Goal: Communication & Community: Answer question/provide support

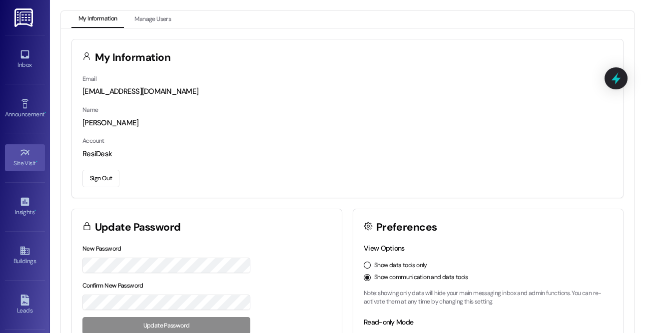
click at [22, 165] on div "Site Visit •" at bounding box center [25, 163] width 50 height 10
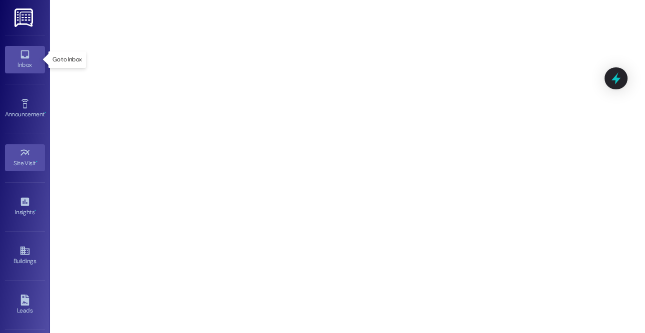
click at [22, 58] on icon at bounding box center [24, 54] width 8 height 8
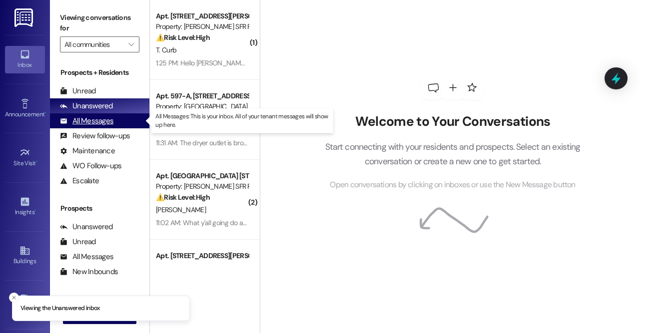
click at [101, 124] on div "All Messages" at bounding box center [86, 121] width 53 height 10
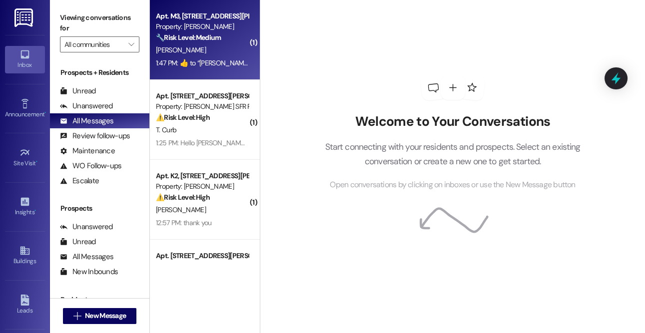
click at [203, 35] on strong "🔧 Risk Level: Medium" at bounding box center [188, 37] width 65 height 9
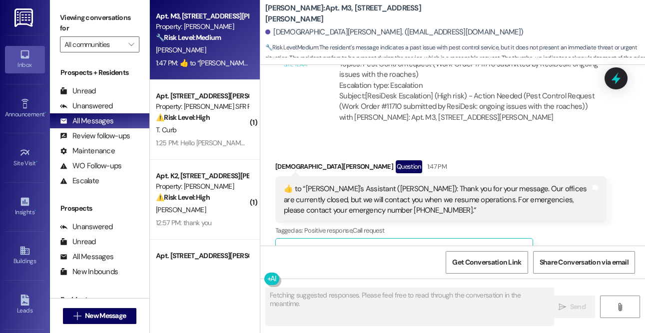
scroll to position [1281, 0]
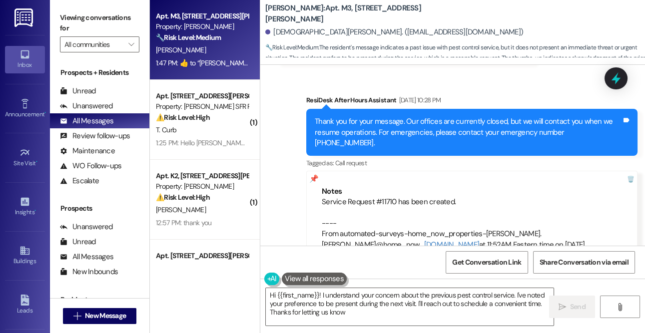
type textarea "Hi {{first_name}}! I understand your concern about the previous pest control se…"
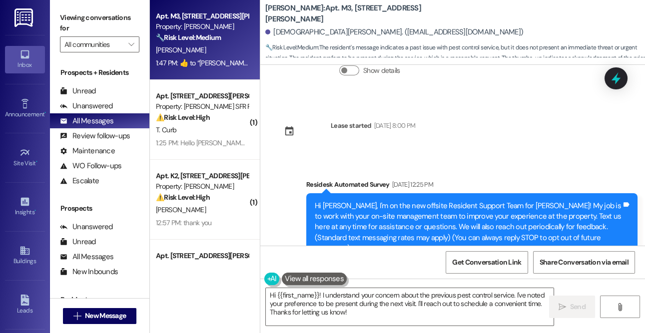
scroll to position [0, 0]
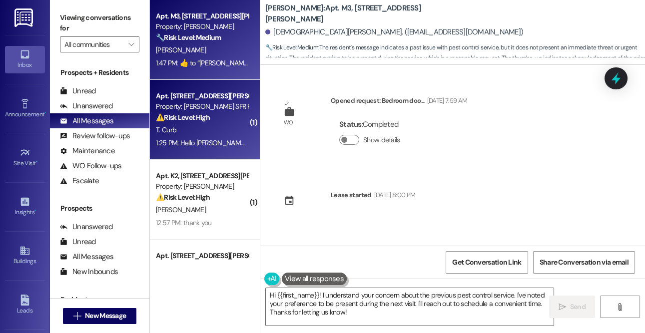
click at [209, 138] on div "1:25 PM: Hello [PERSON_NAME]. I have a couple questions pertaining to additiona…" at bounding box center [535, 142] width 758 height 9
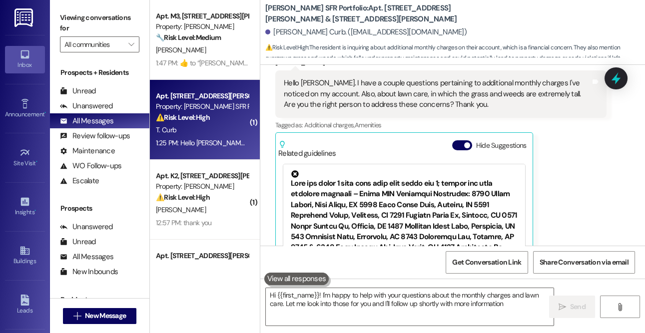
type textarea "Hi {{first_name}}! I'm happy to help with your questions about the monthly char…"
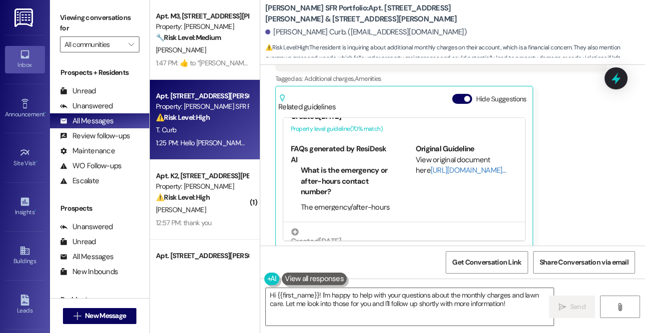
scroll to position [345, 0]
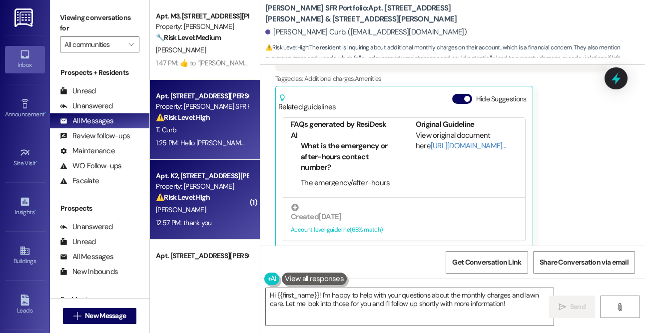
click at [237, 172] on div "Apt. K2, 4735 Courtney Drive" at bounding box center [202, 176] width 92 height 10
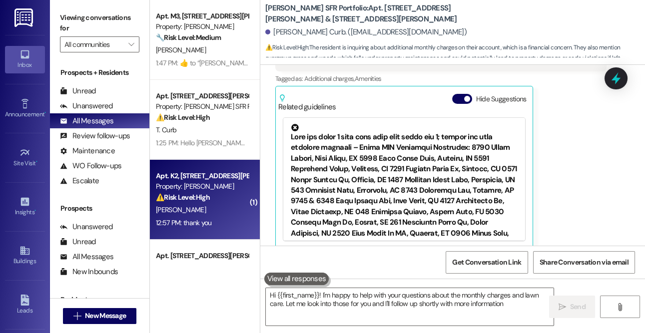
type textarea "Hi {{first_name}}! I'm happy to help with your questions about the monthly char…"
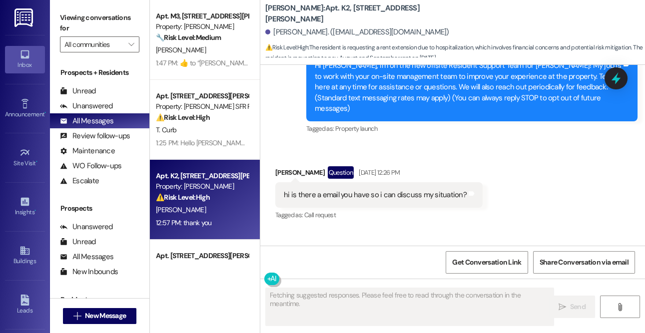
scroll to position [0, 0]
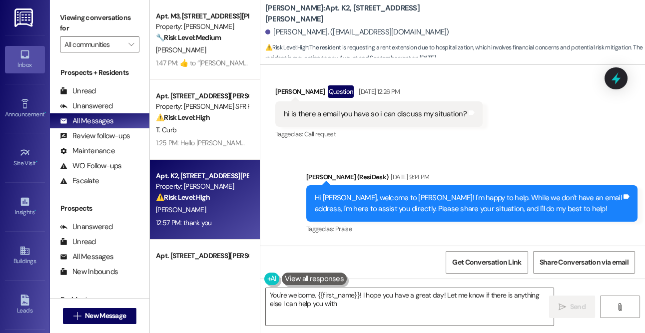
type textarea "You're welcome, {{first_name}}! I hope you have a great day! Let me know if the…"
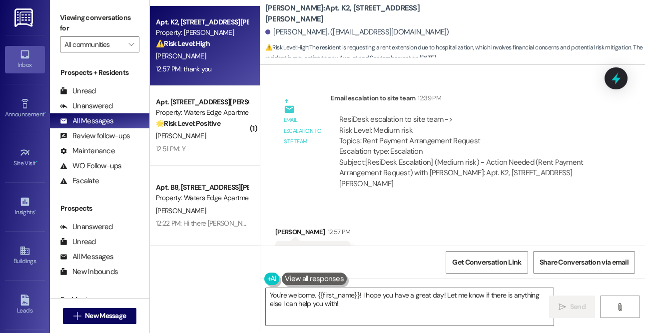
scroll to position [161, 0]
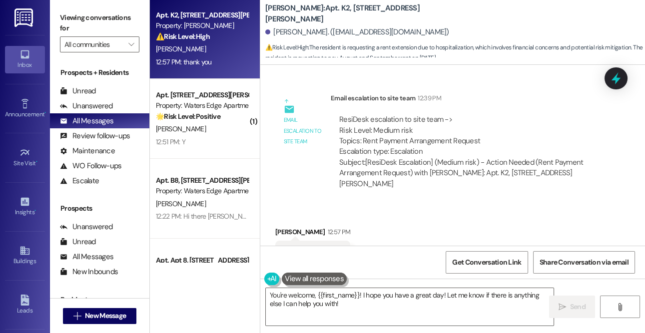
click at [221, 133] on div "T. Howard" at bounding box center [202, 129] width 94 height 12
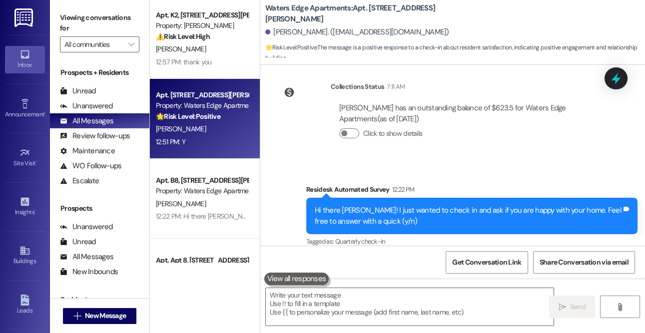
scroll to position [295, 0]
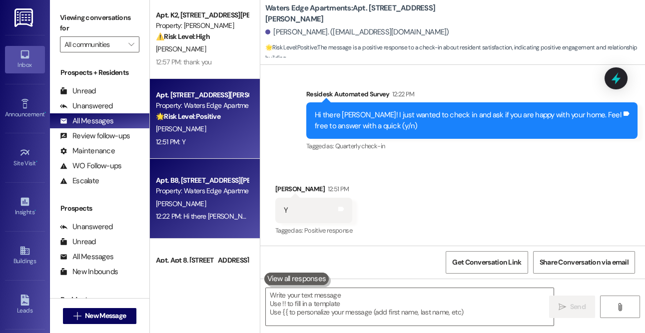
click at [215, 184] on div "Apt. B8, 417 Barton Drive" at bounding box center [202, 180] width 92 height 10
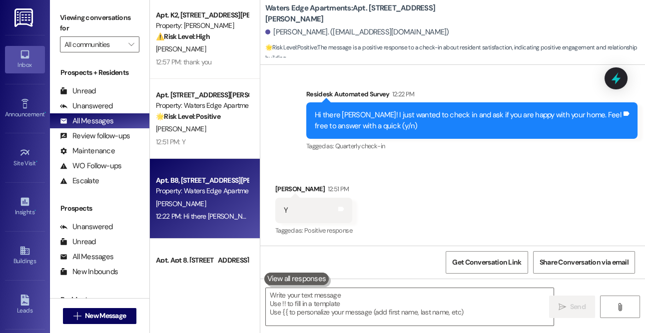
type textarea "Fetching suggested responses. Please feel free to read through the conversation…"
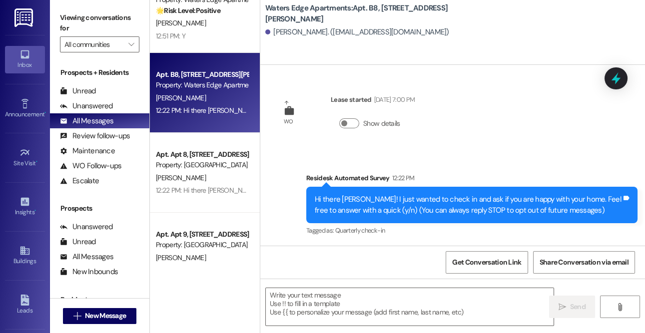
scroll to position [322, 0]
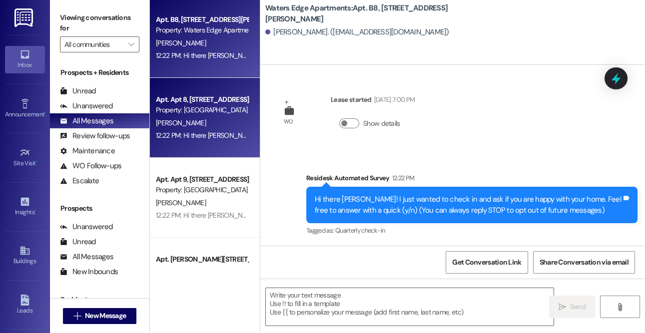
click at [201, 97] on div "Apt. Apt 8, 1414 Euclid Ave" at bounding box center [202, 99] width 92 height 10
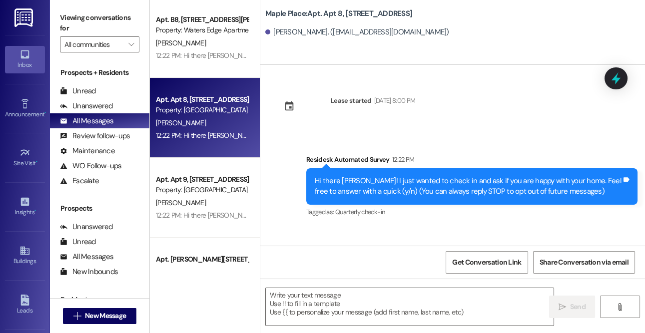
type textarea "Fetching suggested responses. Please feel free to read through the conversation…"
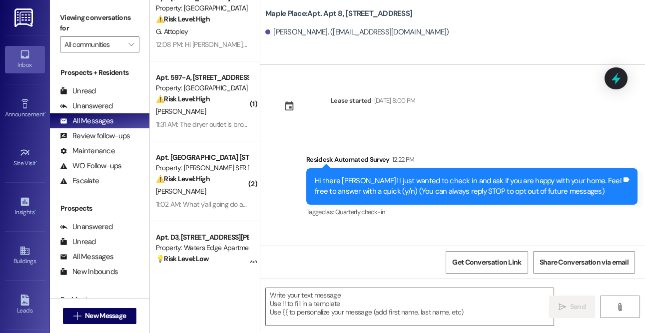
scroll to position [663, 0]
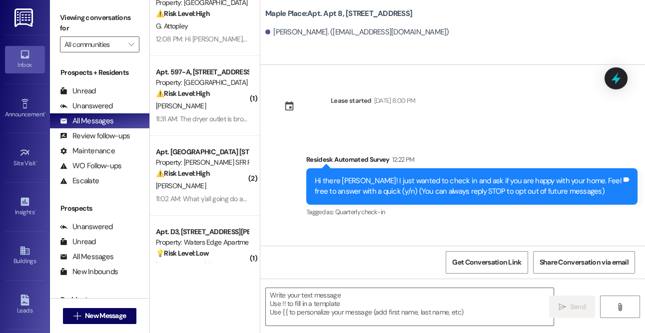
click at [195, 92] on strong "⚠️ Risk Level: High" at bounding box center [183, 93] width 54 height 9
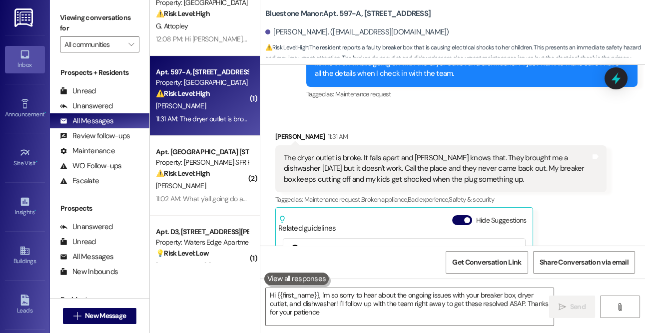
type textarea "Hi {{first_name}}, I'm so sorry to hear about the ongoing issues with your brea…"
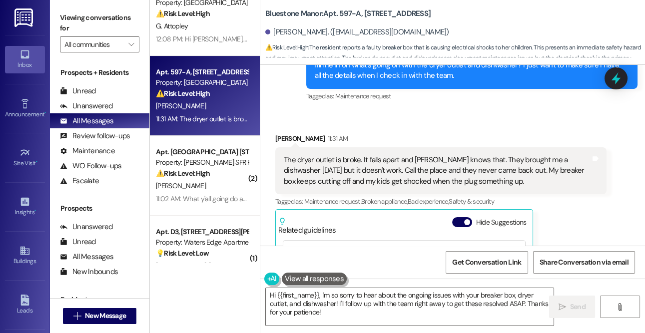
scroll to position [624, 0]
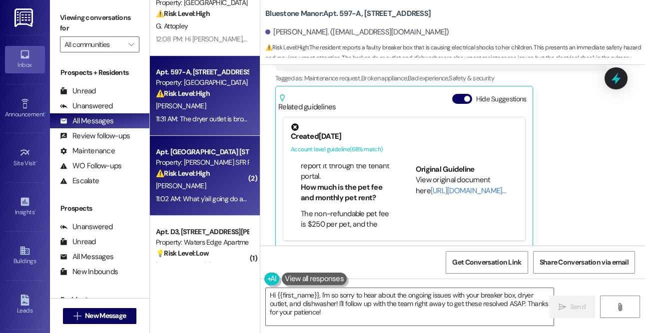
click at [220, 174] on div "⚠️ Risk Level: High The resident is reporting an ongoing issue with the ceiling…" at bounding box center [202, 173] width 92 height 10
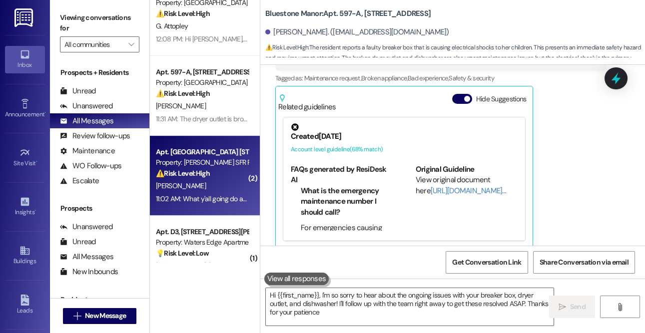
type textarea "Hi {{first_name}}, I'm so sorry to hear about the ongoing issues with your brea…"
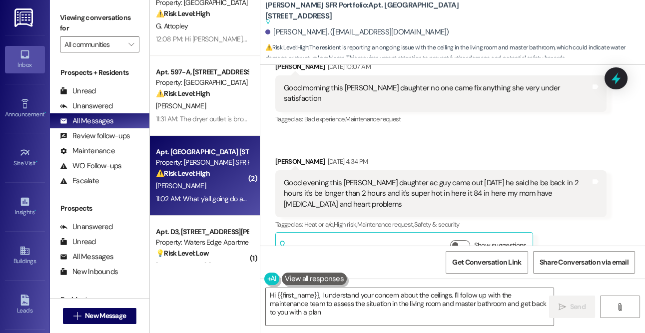
type textarea "Hi {{first_name}}, I understand your concern about the ceilings. I'll follow up…"
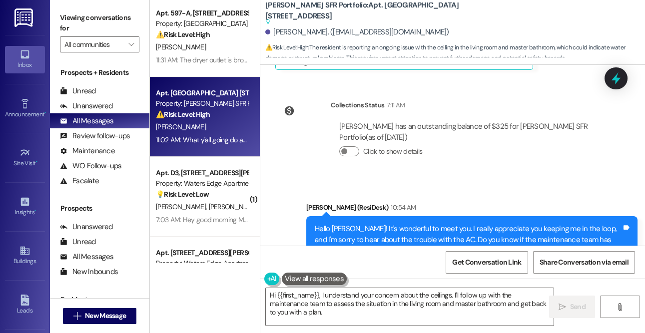
scroll to position [775, 0]
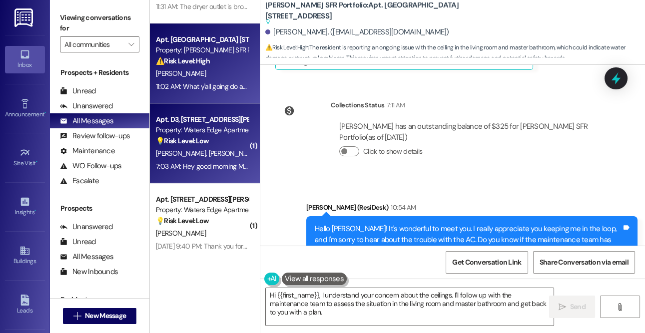
click at [214, 152] on span "M. Franklin" at bounding box center [234, 153] width 50 height 9
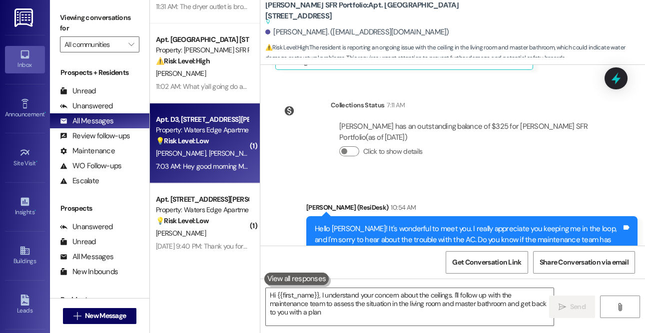
type textarea "Hi {{first_name}}, I understand your concern about the ceilings. I'll follow up…"
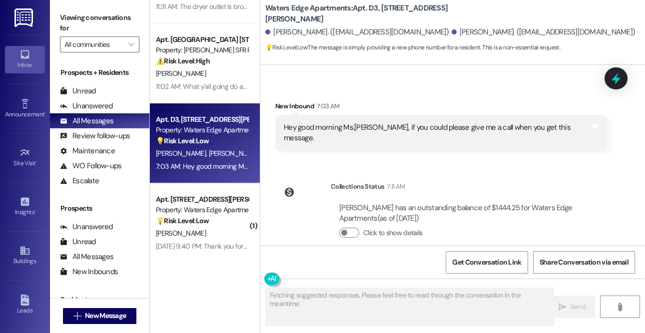
scroll to position [433, 0]
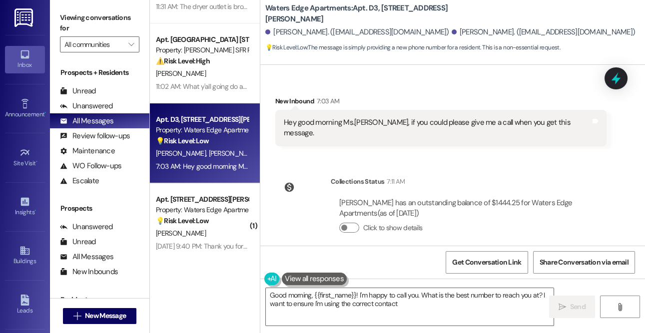
type textarea "Good morning, {{first_name}}! I'm happy to call you. What is the best number to…"
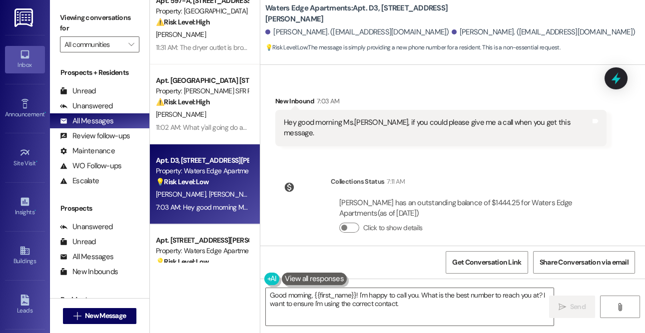
scroll to position [726, 0]
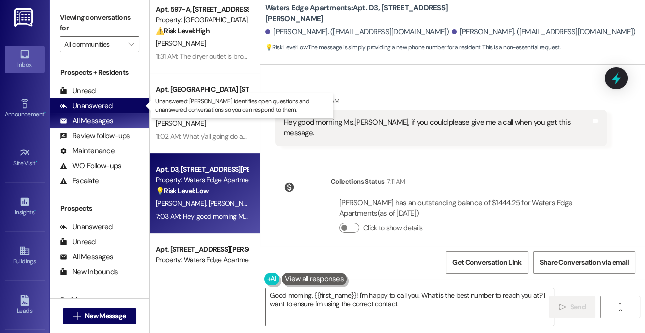
click at [105, 102] on div "Unanswered" at bounding box center [86, 106] width 53 height 10
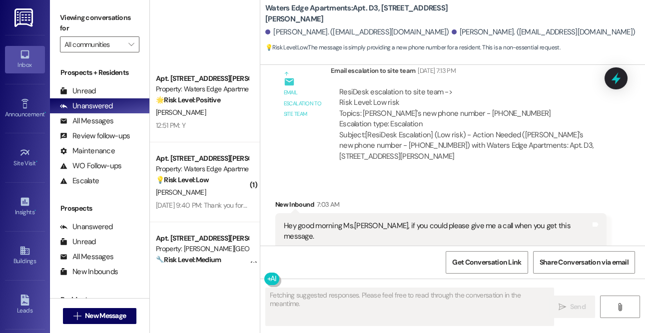
scroll to position [776, 0]
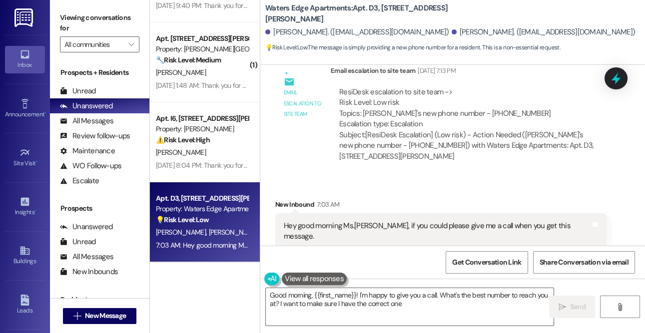
type textarea "Good morning, {{first_name}}! I'm happy to give you a call. What's the best num…"
click at [117, 42] on input "All communities" at bounding box center [93, 44] width 59 height 16
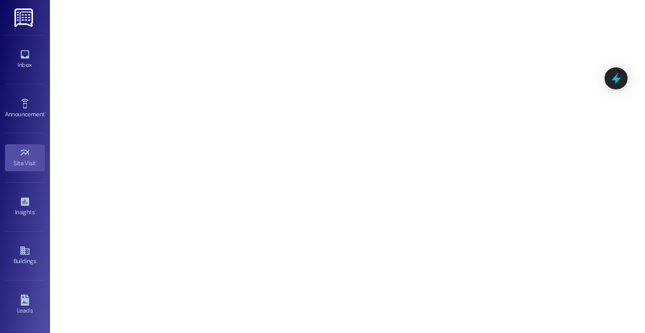
click at [33, 152] on link "Site Visit •" at bounding box center [25, 157] width 40 height 27
click at [20, 67] on div "Inbox" at bounding box center [25, 65] width 50 height 10
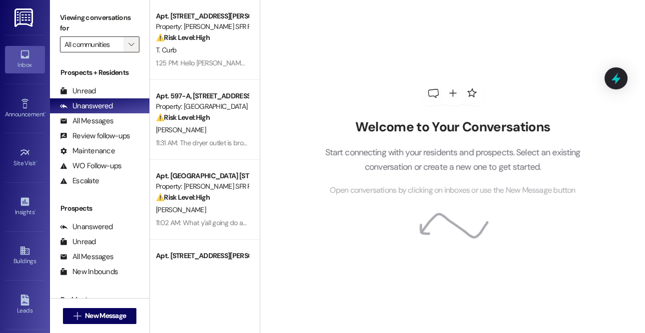
click at [126, 44] on button "" at bounding box center [131, 44] width 16 height 16
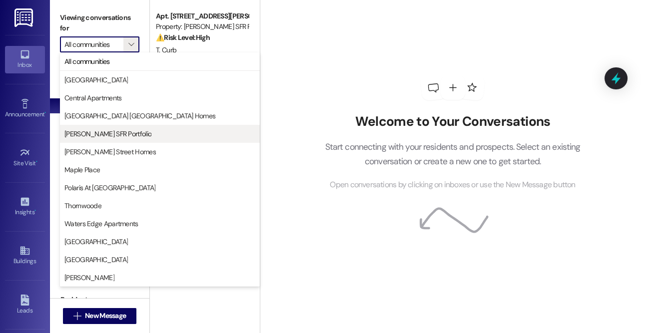
click at [90, 139] on button "[PERSON_NAME] SFR Portfolio" at bounding box center [160, 134] width 200 height 18
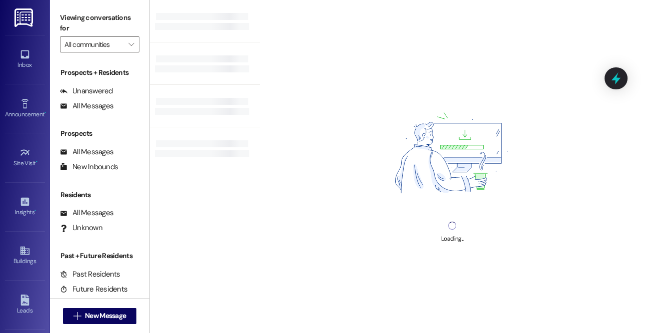
type input "[PERSON_NAME] SFR Portfolio"
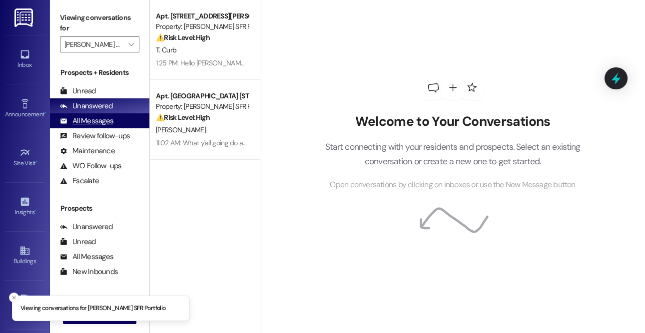
click at [110, 127] on div "All Messages (undefined)" at bounding box center [99, 120] width 99 height 15
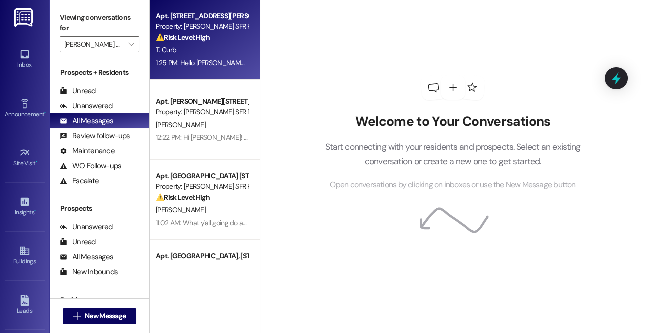
click at [205, 43] on div "Apt. [STREET_ADDRESS][PERSON_NAME] & [STREET_ADDRESS][PERSON_NAME] Property: [P…" at bounding box center [202, 27] width 94 height 34
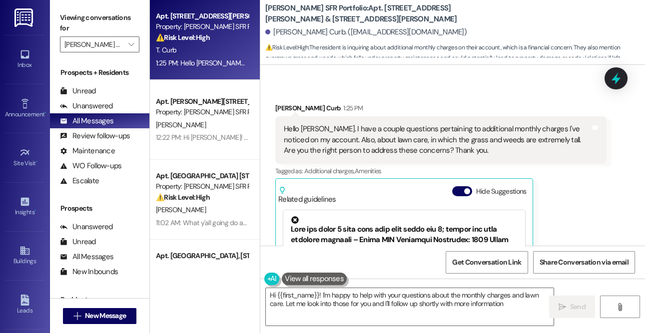
type textarea "Hi {{first_name}}! I'm happy to help with your questions about the monthly char…"
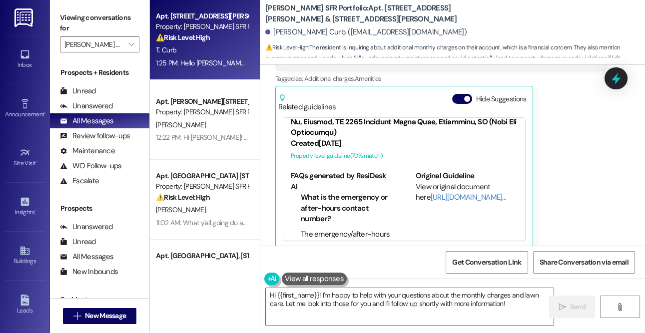
scroll to position [295, 0]
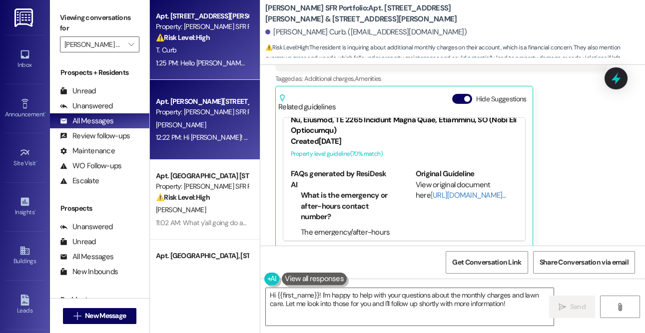
click at [241, 119] on div "[PERSON_NAME]" at bounding box center [202, 125] width 94 height 12
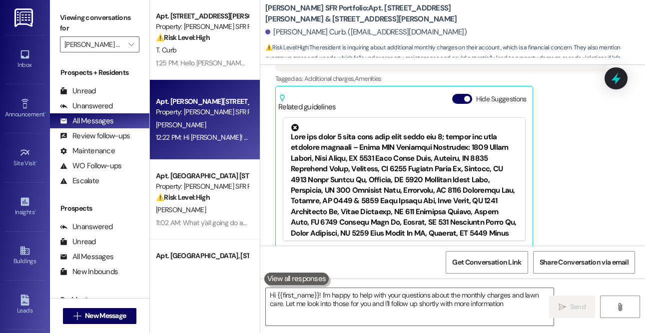
type textarea "Hi {{first_name}}! I'm happy to help with your questions about the monthly char…"
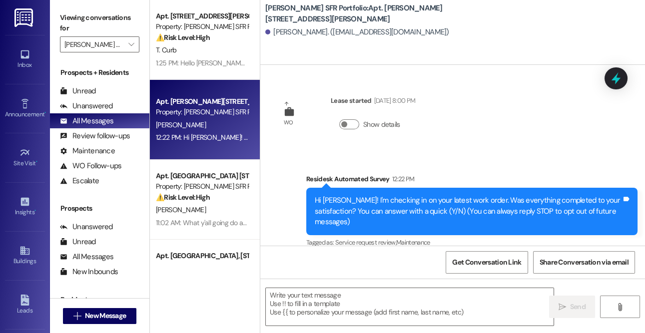
type textarea "Fetching suggested responses. Please feel free to read through the conversation…"
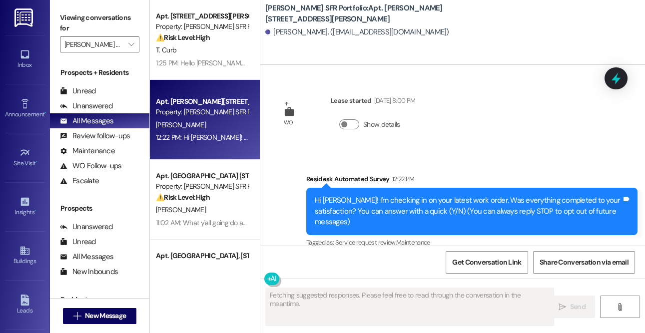
scroll to position [1, 0]
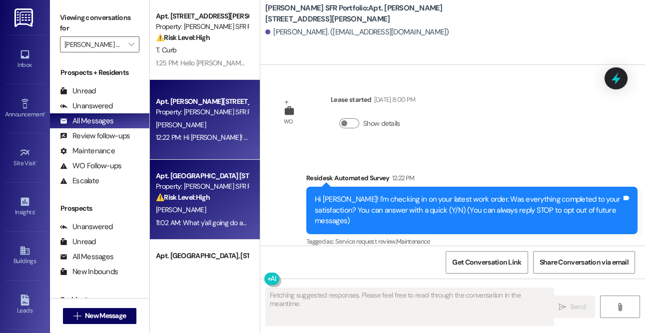
click at [249, 187] on div "Apt. [GEOGRAPHIC_DATA][STREET_ADDRESS] Property: [PERSON_NAME] SFR Portfolio ⚠️…" at bounding box center [205, 200] width 110 height 80
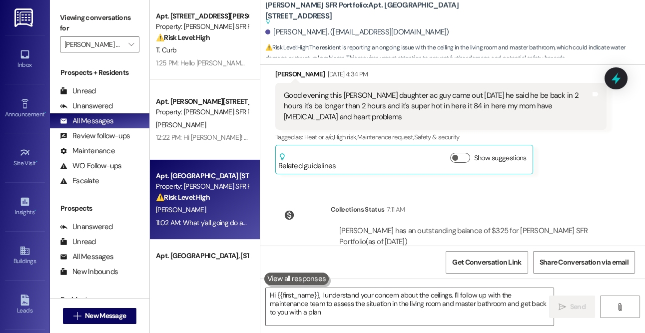
type textarea "Hi {{first_name}}, I understand your concern about the ceilings. I'll follow up…"
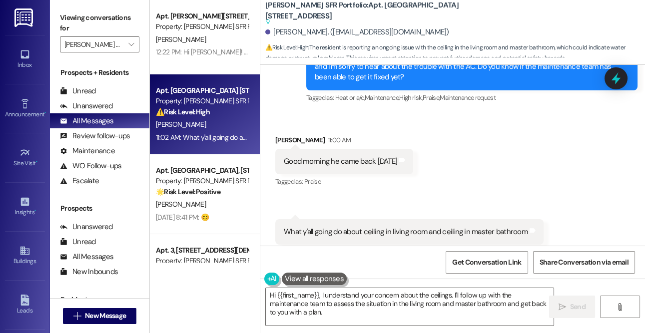
scroll to position [98, 0]
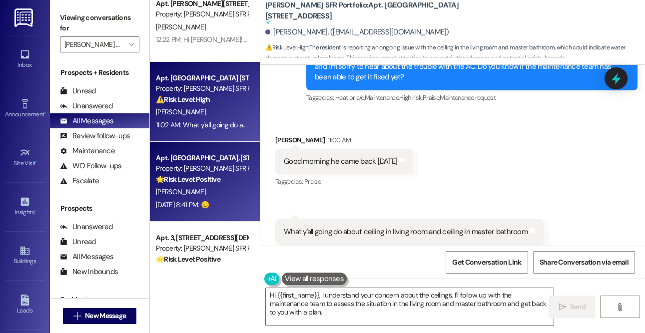
click at [206, 167] on div "Property: [PERSON_NAME] SFR Portfolio" at bounding box center [202, 168] width 92 height 10
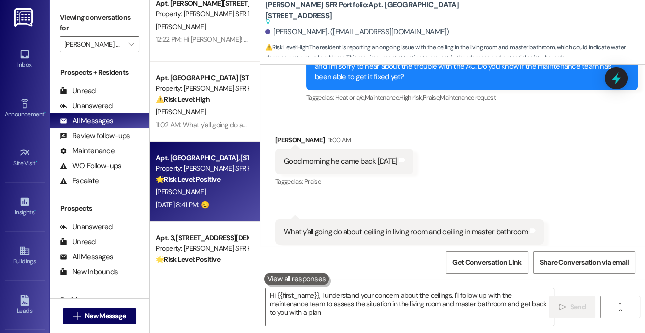
type textarea "Hi {{first_name}}, I understand your concern about the ceilings. I'll follow up…"
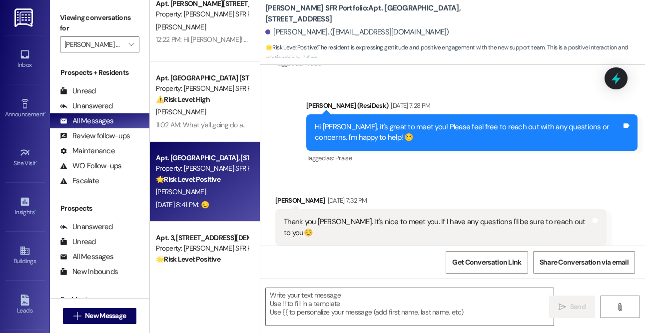
type textarea "Fetching suggested responses. Please feel free to read through the conversation…"
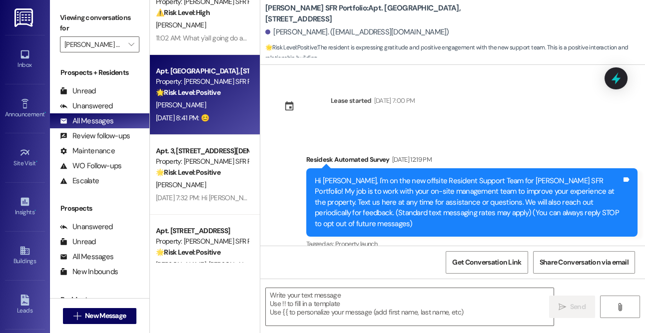
scroll to position [189, 0]
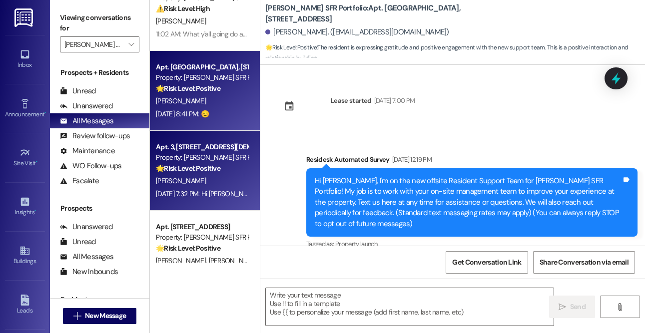
click at [216, 166] on strong "🌟 Risk Level: Positive" at bounding box center [188, 168] width 64 height 9
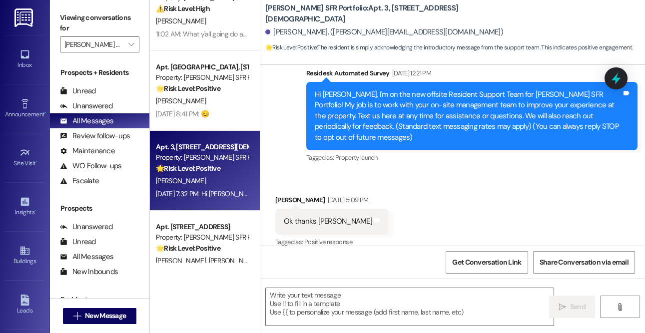
type textarea "Fetching suggested responses. Please feel free to read through the conversation…"
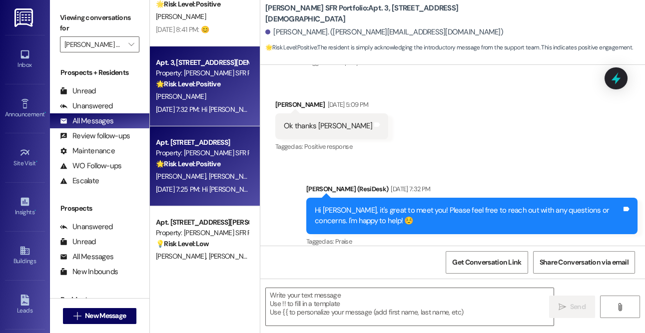
scroll to position [277, 0]
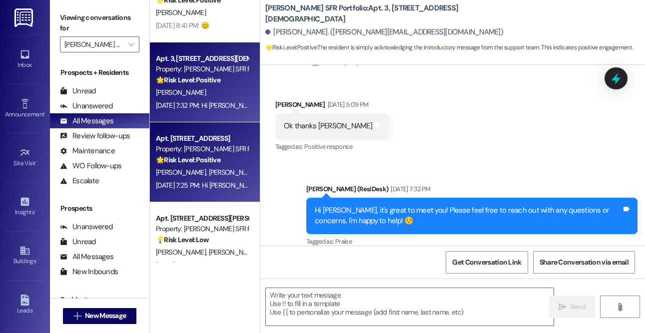
click at [221, 164] on div "🌟 Risk Level: Positive The resident acknowledged the introductory message from …" at bounding box center [202, 160] width 92 height 10
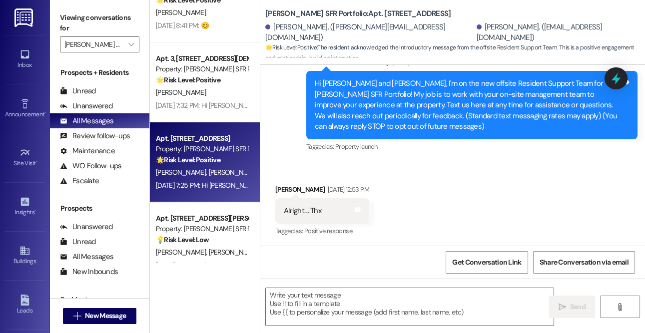
type textarea "Fetching suggested responses. Please feel free to read through the conversation…"
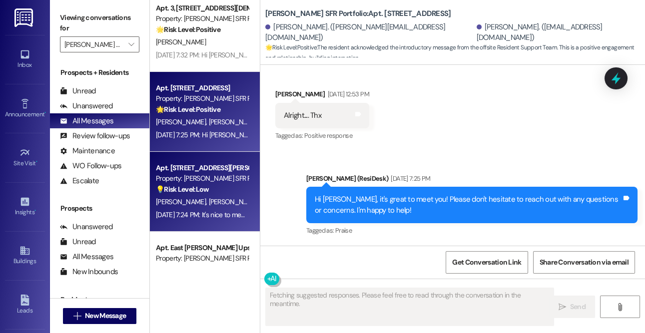
scroll to position [345, 0]
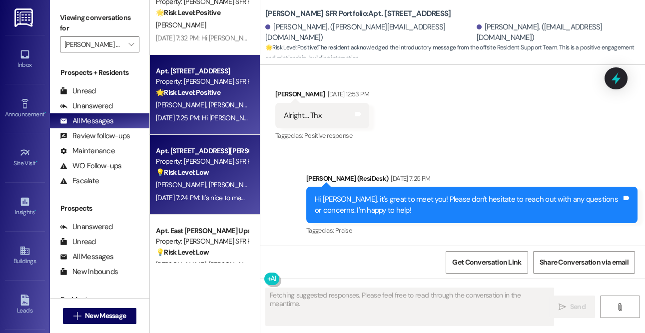
click at [215, 169] on div "💡 Risk Level: Low The resident is correcting the contact list for the support t…" at bounding box center [202, 172] width 92 height 10
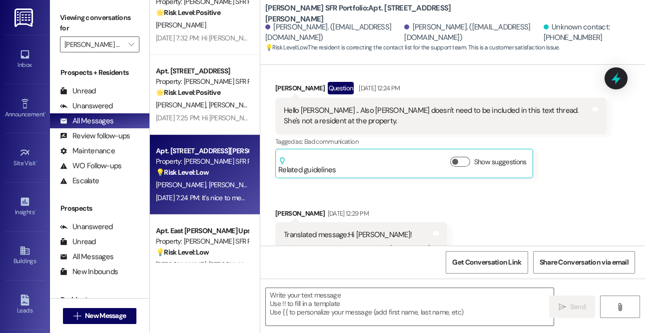
scroll to position [240, 0]
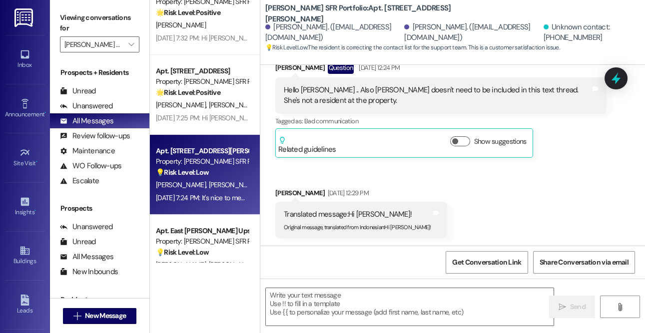
type textarea "Fetching suggested responses. Please feel free to read through the conversation…"
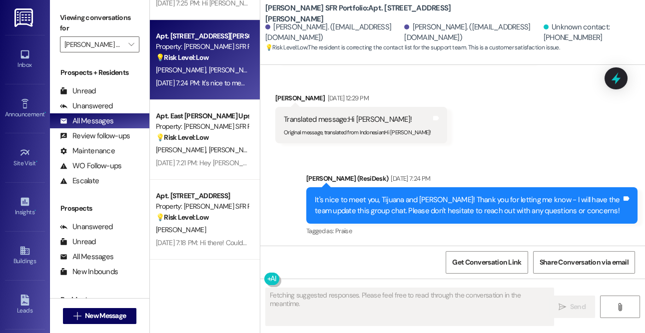
scroll to position [484, 0]
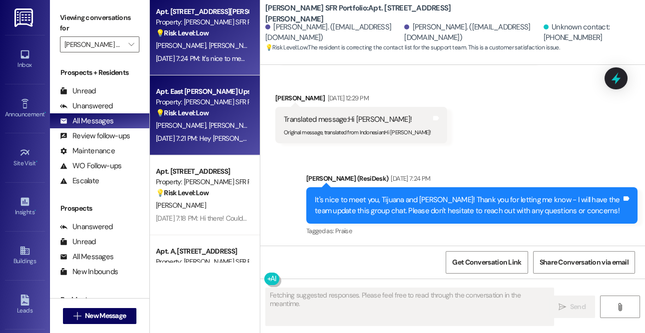
click at [209, 127] on span "[PERSON_NAME]" at bounding box center [234, 125] width 50 height 9
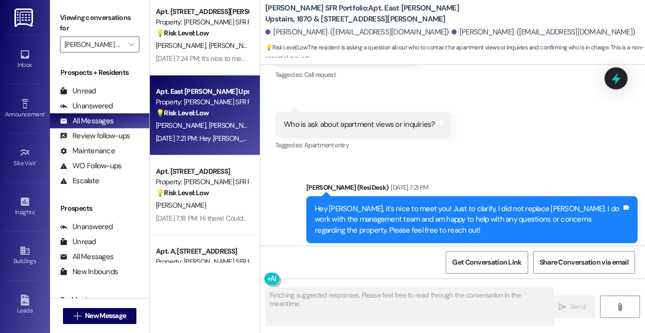
scroll to position [261, 0]
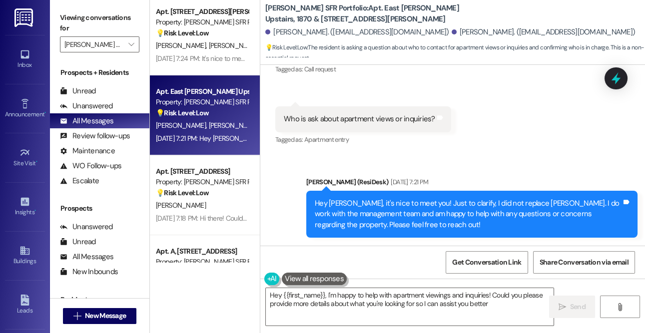
type textarea "Hey {{first_name}}, I'm happy to help with apartment viewings and inquiries! Co…"
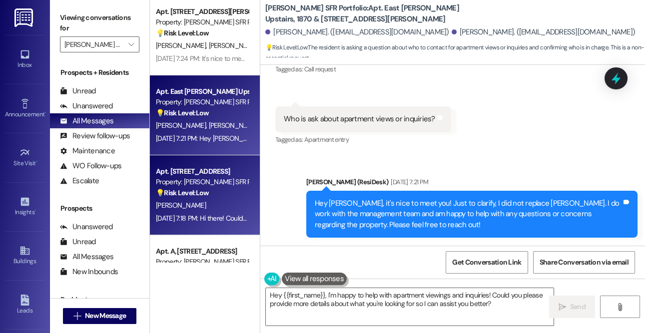
click at [216, 181] on div "Property: [PERSON_NAME] SFR Portfolio" at bounding box center [202, 182] width 92 height 10
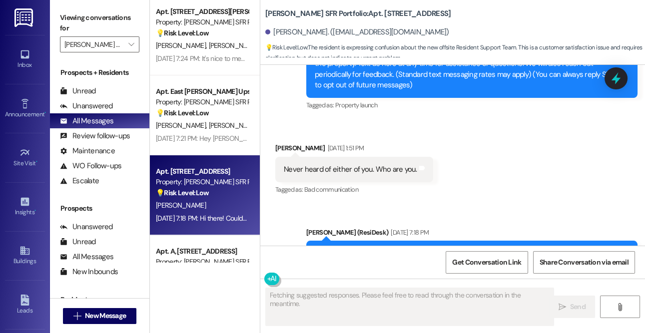
scroll to position [187, 0]
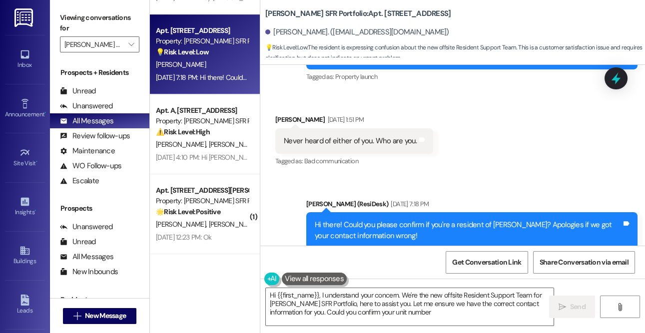
type textarea "Hi {{first_name}}, I understand your concern. We're the new offsite Resident Su…"
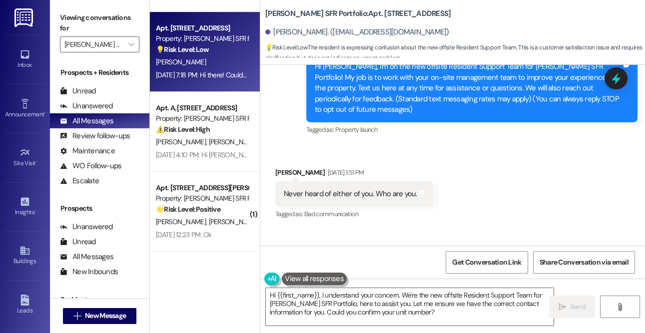
scroll to position [104, 0]
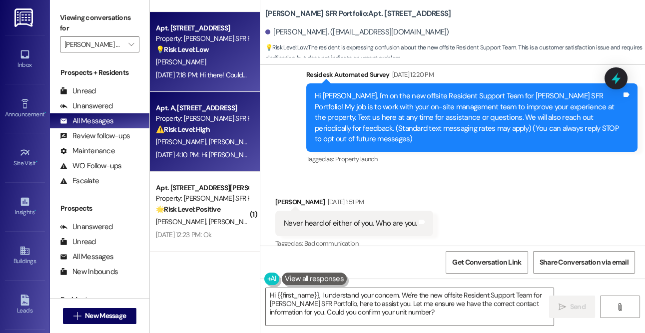
click at [209, 141] on span "[PERSON_NAME]" at bounding box center [235, 141] width 53 height 9
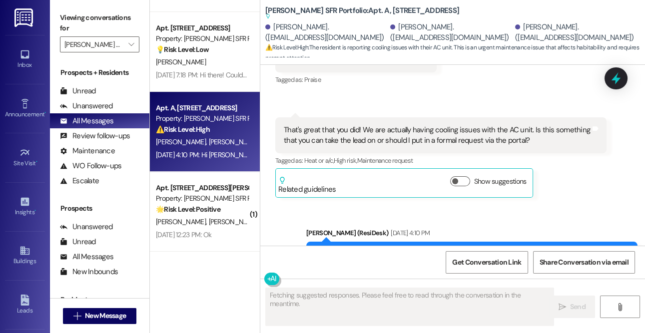
scroll to position [334, 0]
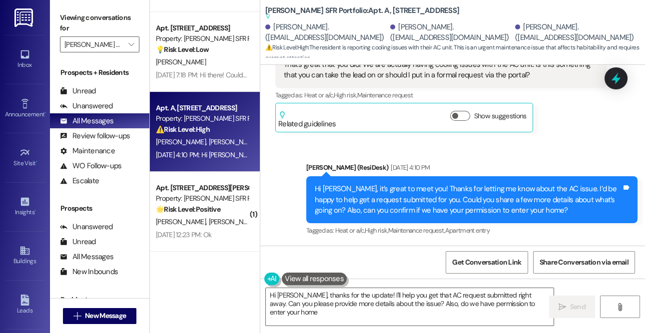
type textarea "Hi [PERSON_NAME], thanks for the update! I'll help you get that AC request subm…"
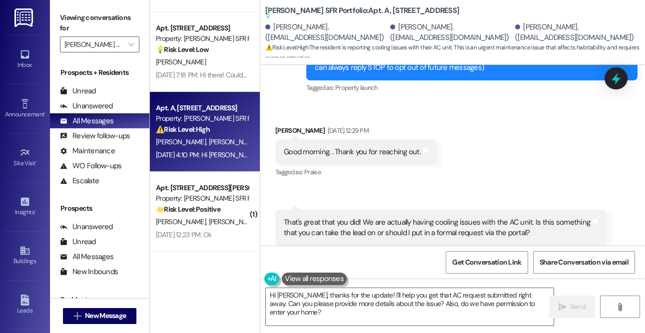
scroll to position [162, 0]
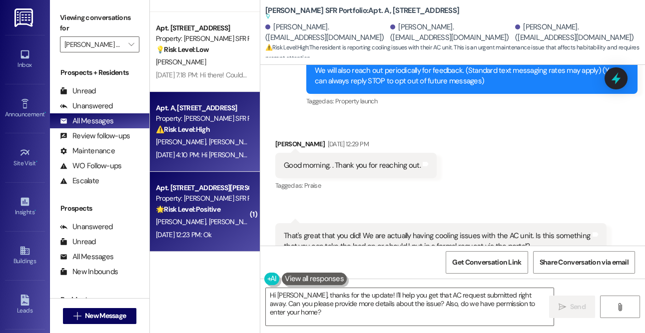
click at [177, 204] on div "🌟 Risk Level: Positive The resident responded 'Ok' to an introductory message f…" at bounding box center [202, 209] width 92 height 10
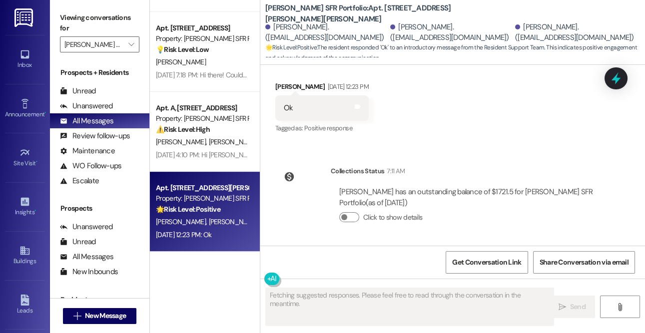
scroll to position [84, 0]
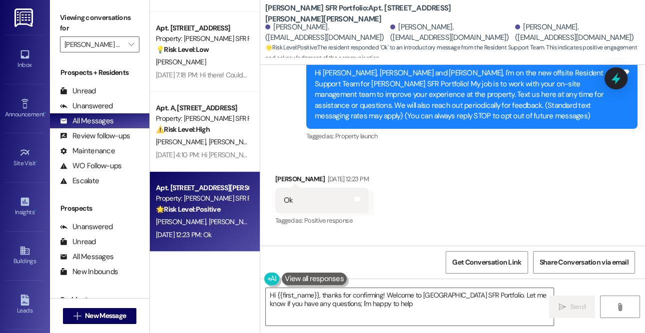
type textarea "Hi {{first_name}}, thanks for confirming! Welcome to [GEOGRAPHIC_DATA] SFR Port…"
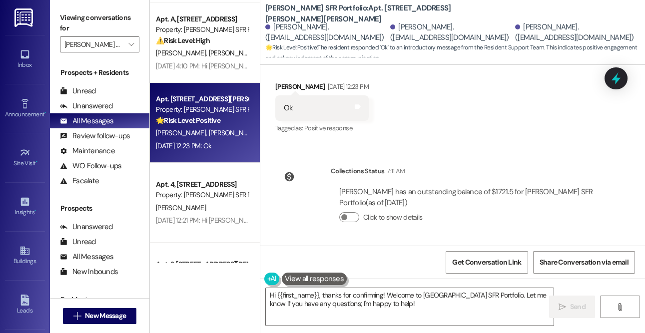
scroll to position [723, 0]
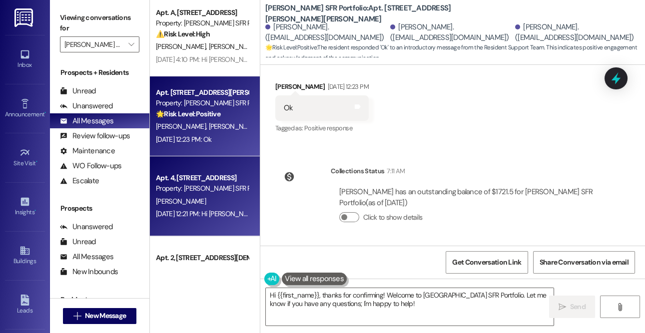
click at [211, 199] on div "[PERSON_NAME]" at bounding box center [202, 201] width 94 height 12
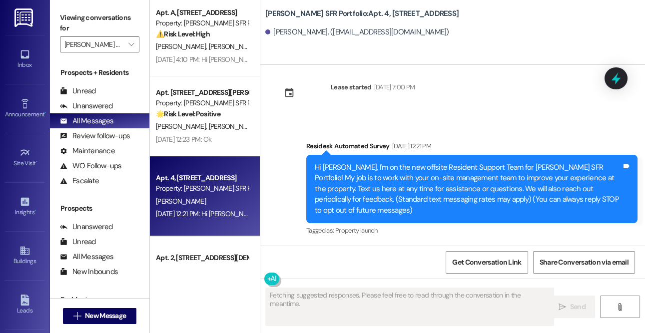
scroll to position [2, 0]
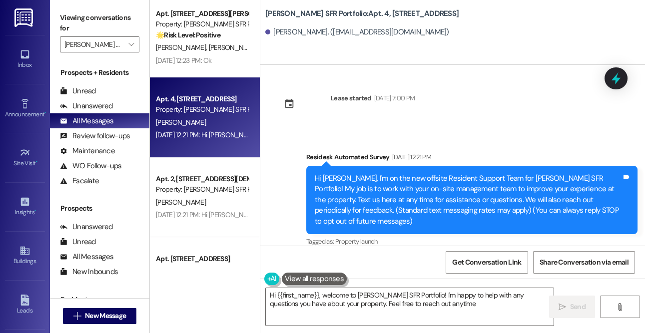
type textarea "Hi {{first_name}}, welcome to [PERSON_NAME] SFR Portfolio! I'm happy to help wi…"
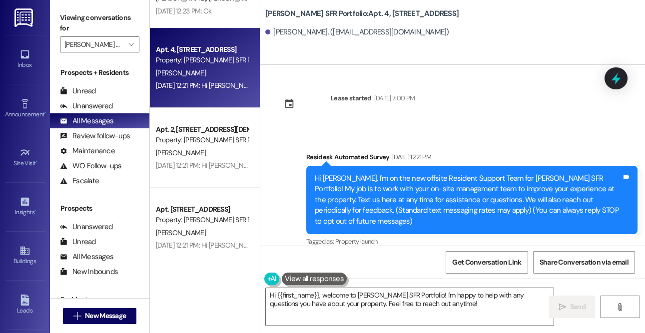
scroll to position [853, 0]
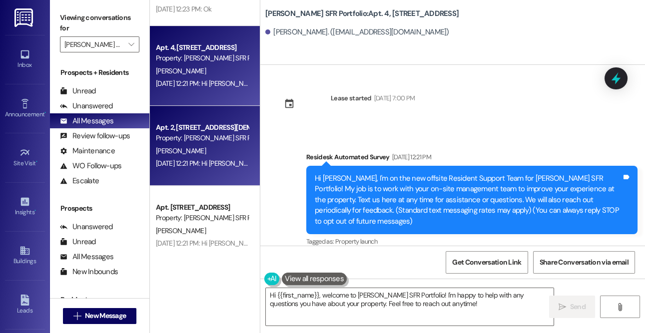
click at [190, 143] on div "Property: [PERSON_NAME] SFR Portfolio" at bounding box center [202, 138] width 92 height 10
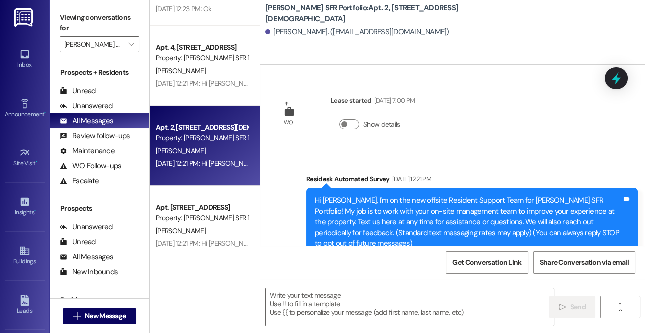
type textarea "Fetching suggested responses. Please feel free to read through the conversation…"
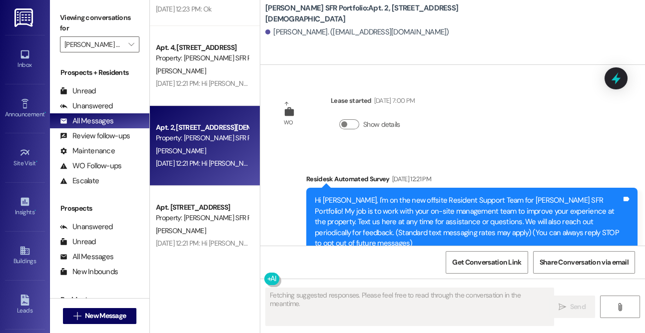
scroll to position [22, 0]
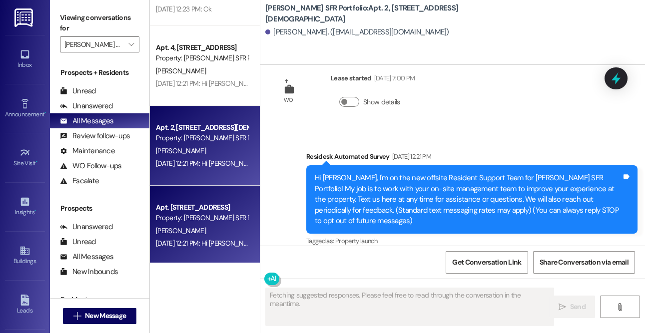
click at [221, 209] on div "Apt. [STREET_ADDRESS]" at bounding box center [202, 207] width 92 height 10
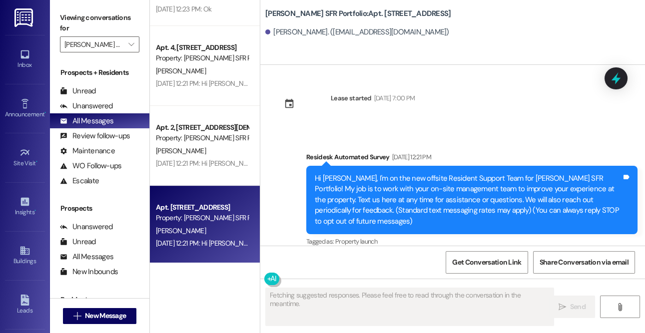
scroll to position [105, 0]
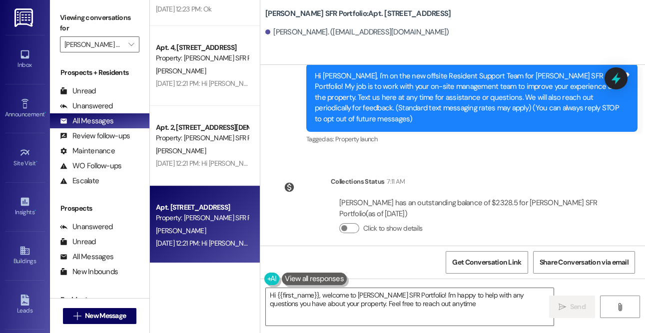
type textarea "Hi {{first_name}}, welcome to [PERSON_NAME] SFR Portfolio! I'm happy to help wi…"
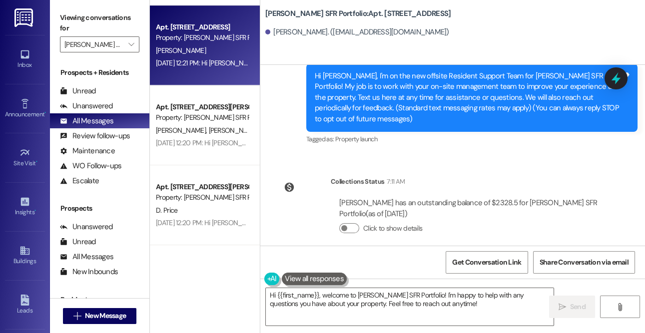
scroll to position [1065, 0]
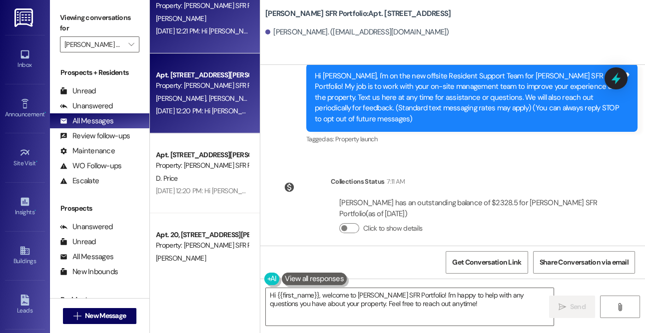
click at [196, 94] on span "[PERSON_NAME]" at bounding box center [182, 98] width 53 height 9
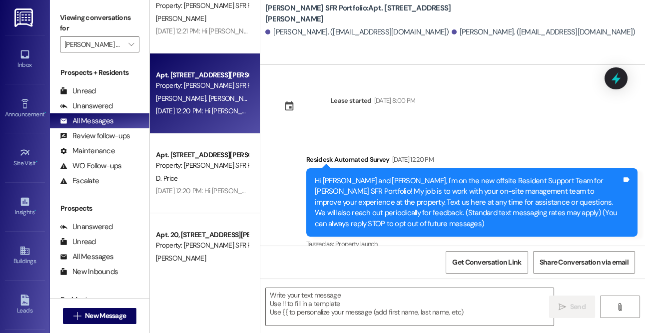
type textarea "Fetching suggested responses. Please feel free to read through the conversation…"
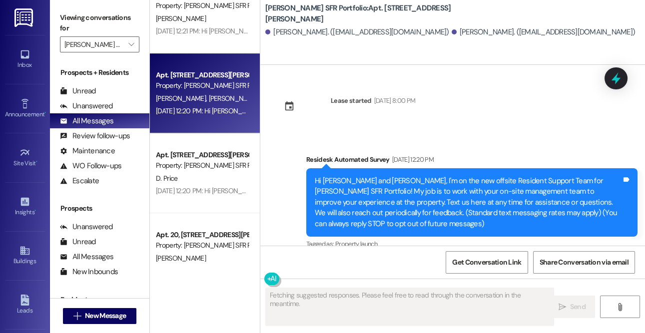
scroll to position [13, 0]
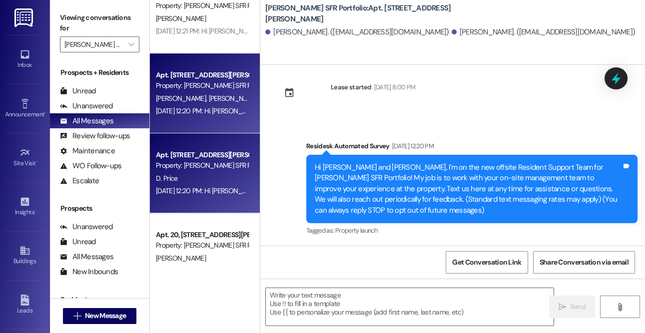
click at [221, 178] on div "D. Price" at bounding box center [202, 178] width 94 height 12
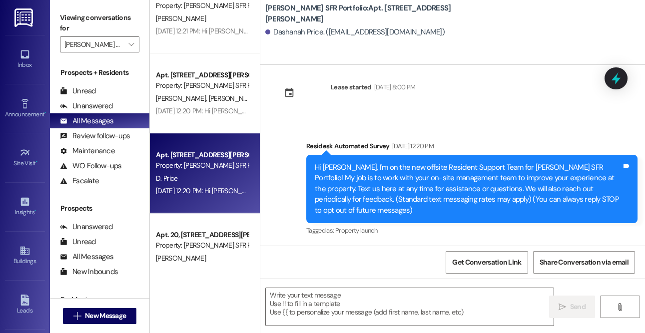
type textarea "Fetching suggested responses. Please feel free to read through the conversation…"
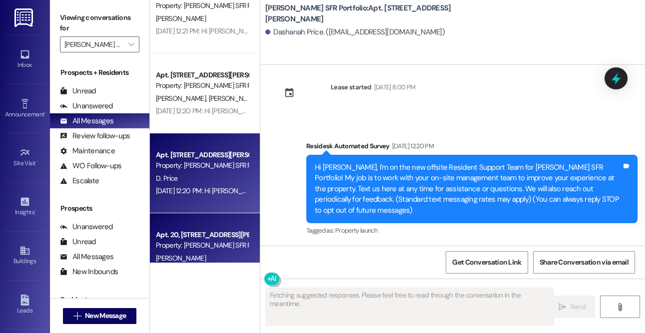
click at [204, 237] on div "Apt. 20, [STREET_ADDRESS][PERSON_NAME]" at bounding box center [202, 235] width 92 height 10
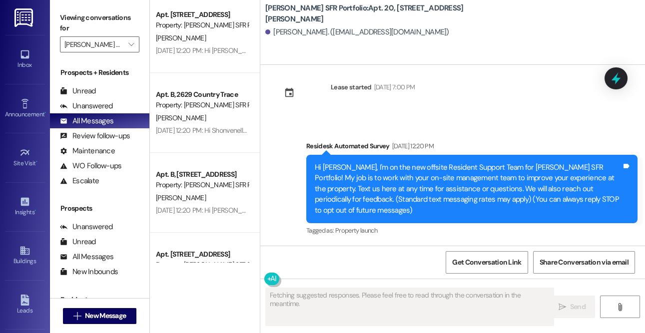
scroll to position [1368, 0]
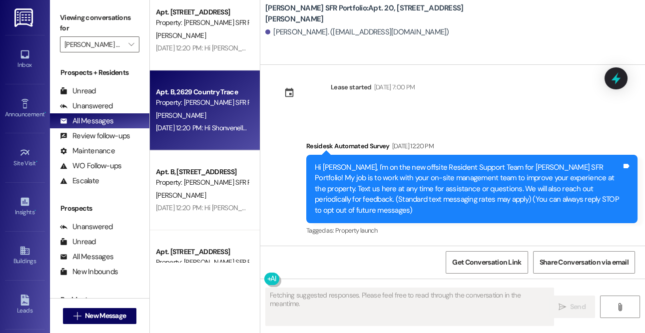
click at [192, 135] on div "Apt. B, 2629 Country Trace Property: [PERSON_NAME] SFR Portfolio [PERSON_NAME] …" at bounding box center [205, 110] width 110 height 80
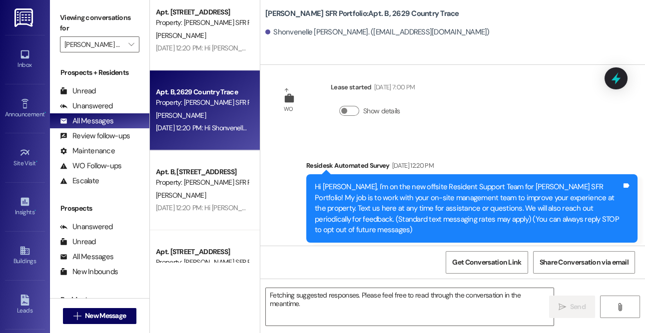
scroll to position [33, 0]
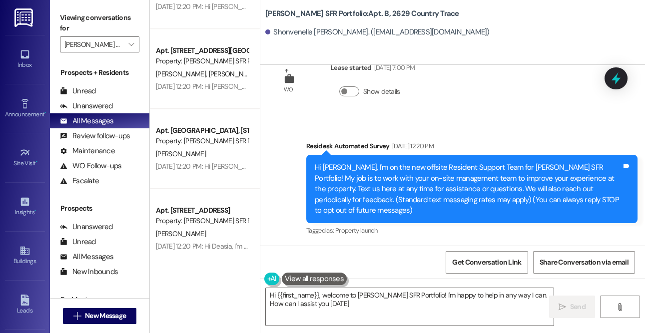
type textarea "Hi {{first_name}}, welcome to [PERSON_NAME] SFR Portfolio! I'm happy to help in…"
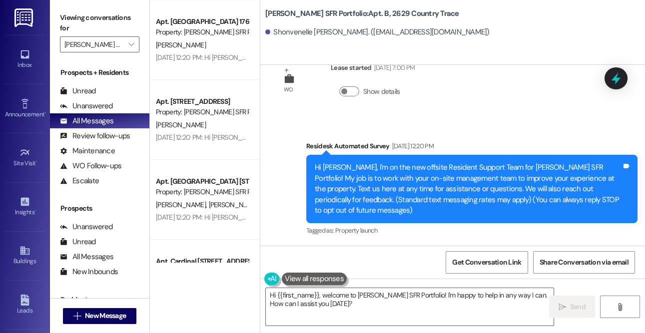
scroll to position [2161, 0]
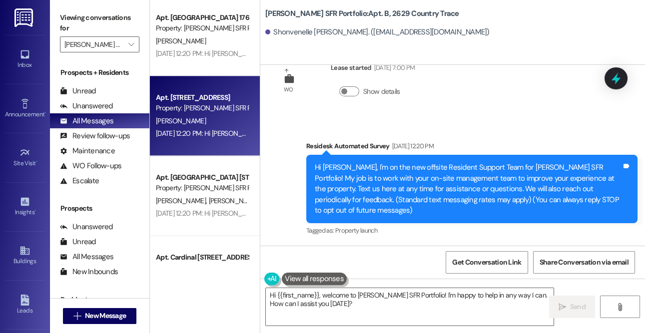
click at [190, 109] on div "Property: [PERSON_NAME] SFR Portfolio" at bounding box center [202, 108] width 92 height 10
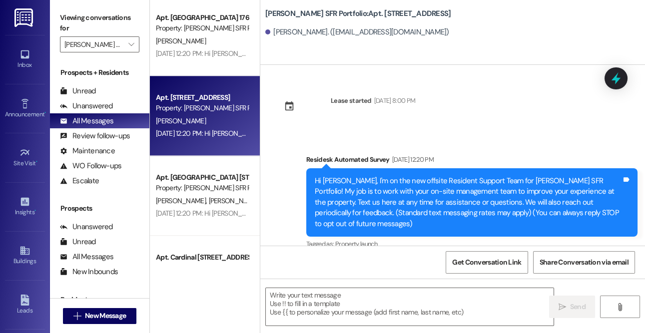
type textarea "Fetching suggested responses. Please feel free to read through the conversation…"
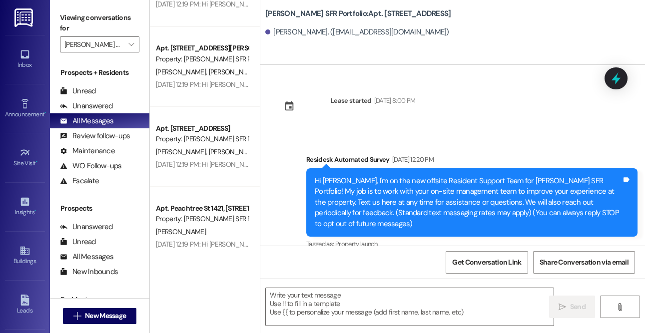
scroll to position [3493, 0]
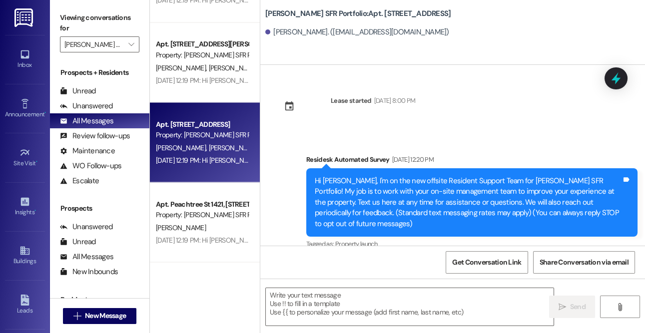
click at [201, 131] on div "Property: [PERSON_NAME] SFR Portfolio" at bounding box center [202, 134] width 92 height 10
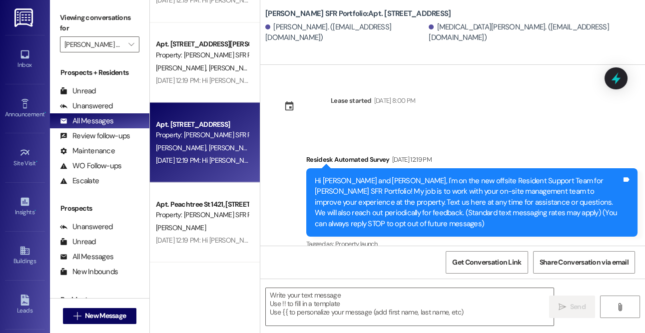
type textarea "Fetching suggested responses. Please feel free to read through the conversation…"
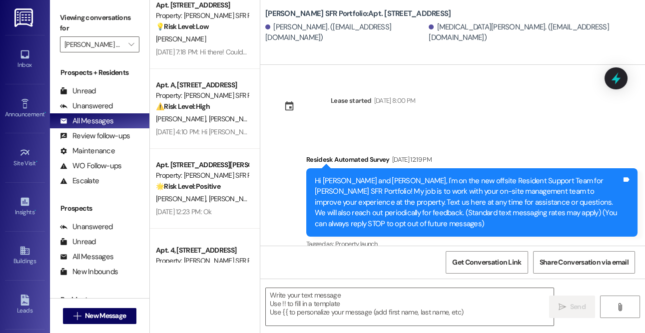
scroll to position [0, 0]
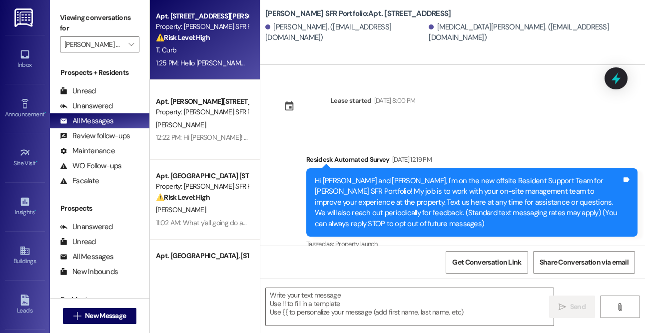
click at [215, 66] on div "1:25 PM: Hello [PERSON_NAME]. I have a couple questions pertaining to additiona…" at bounding box center [535, 62] width 758 height 9
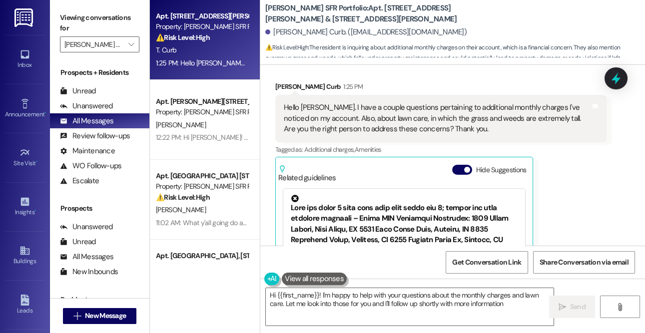
type textarea "Hi {{first_name}}! I'm happy to help with your questions about the monthly char…"
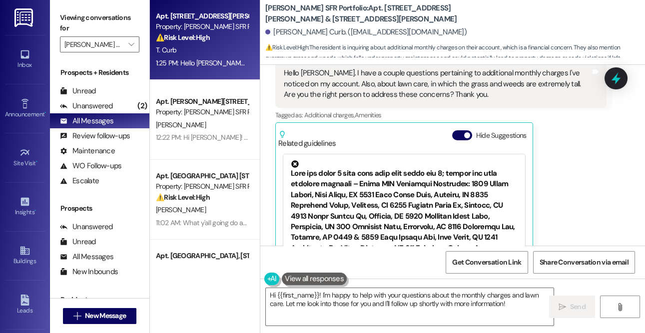
scroll to position [374, 0]
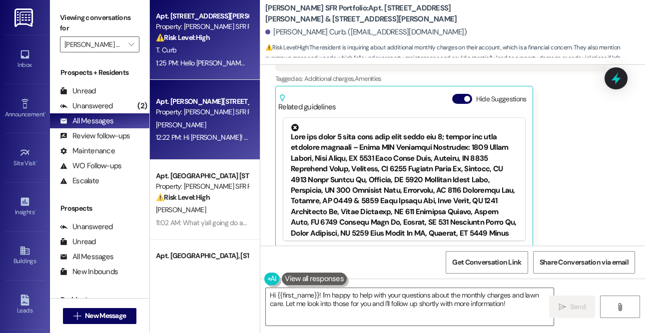
click at [227, 99] on div "Apt. [PERSON_NAME][STREET_ADDRESS][PERSON_NAME]" at bounding box center [202, 101] width 92 height 10
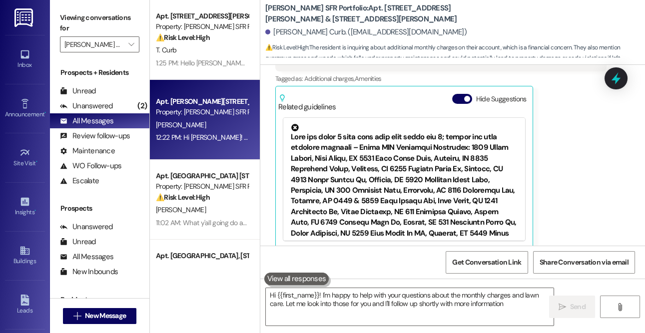
type textarea "Hi {{first_name}}! I'm happy to help with your questions about the monthly char…"
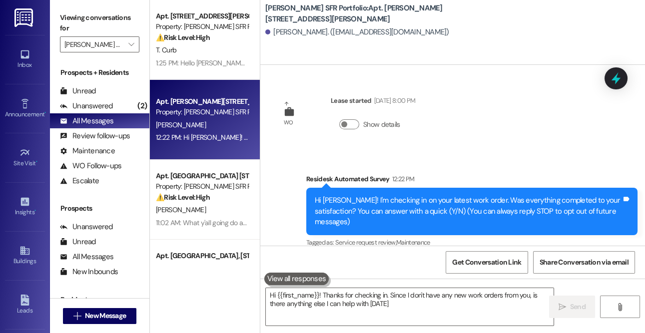
type textarea "Hi {{first_name}}! Thanks for checking in. Since I don't have any new work orde…"
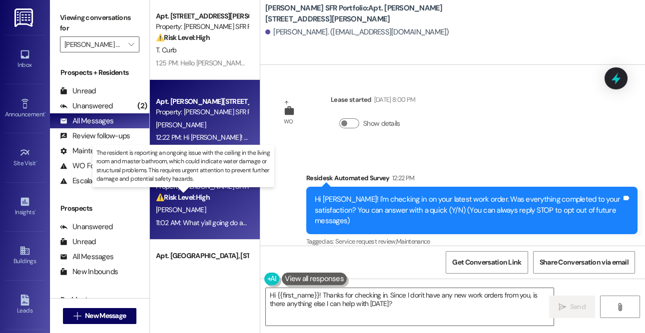
click at [190, 202] on strong "⚠️ Risk Level: High" at bounding box center [183, 197] width 54 height 9
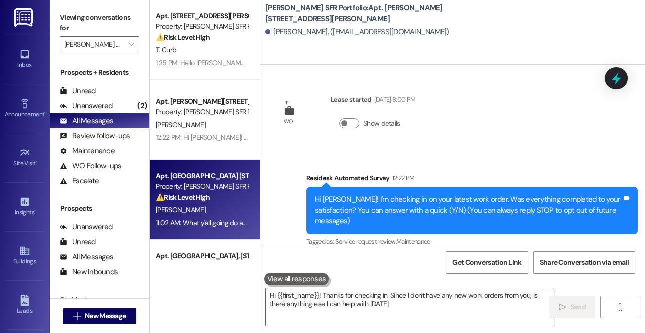
type textarea "Hi {{first_name}}! Thanks for checking in. Since I don't have any new work orde…"
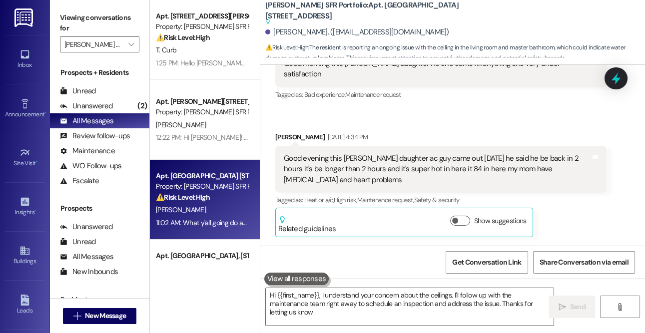
type textarea "Hi {{first_name}}, I understand your concern about the ceilings. I'll follow up…"
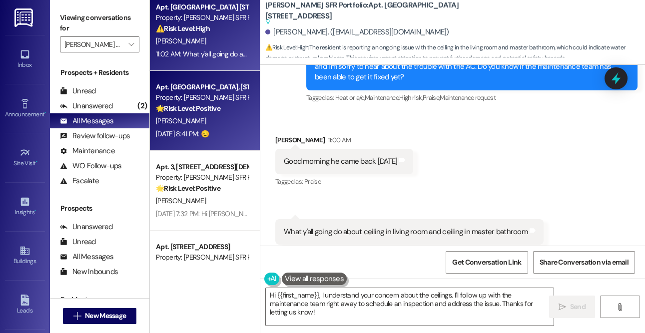
scroll to position [175, 0]
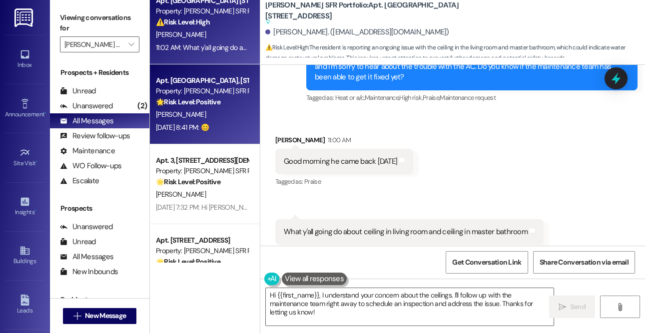
click at [211, 104] on strong "🌟 Risk Level: Positive" at bounding box center [188, 101] width 64 height 9
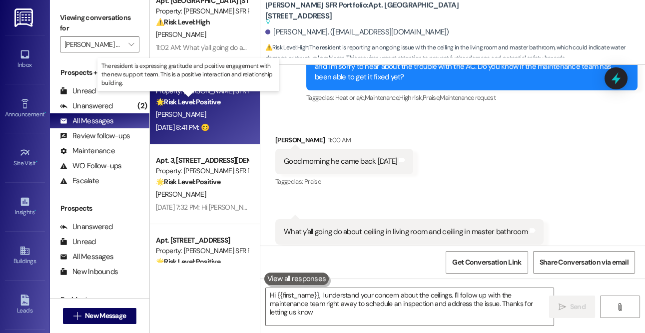
type textarea "Hi {{first_name}}, I understand your concern about the ceilings. I'll follow up…"
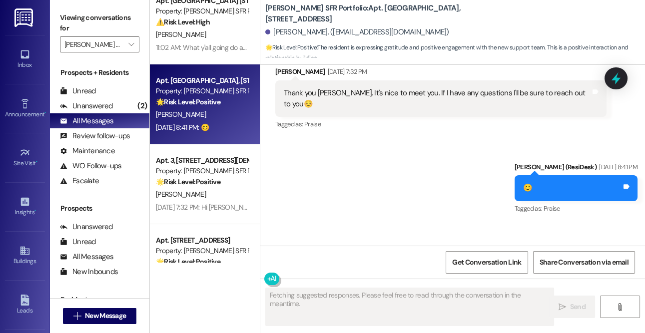
scroll to position [397, 0]
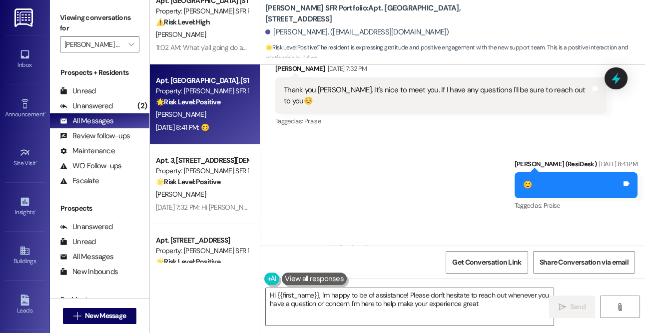
type textarea "Hi {{first_name}}, I'm happy to be of assistance! Please don't hesitate to reac…"
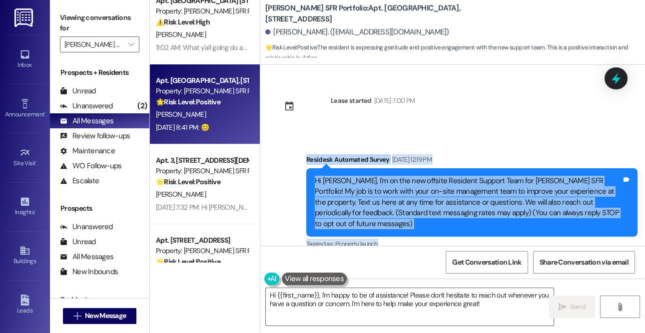
scroll to position [453, 0]
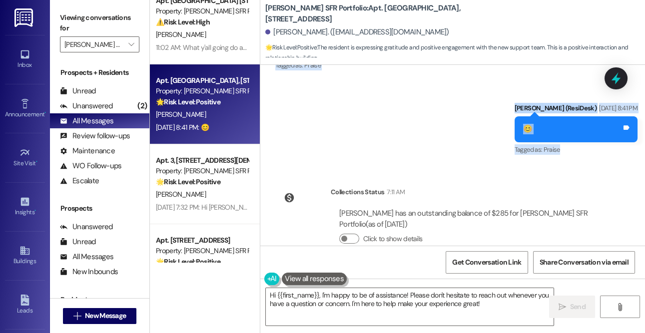
drag, startPoint x: 303, startPoint y: 158, endPoint x: 584, endPoint y: 135, distance: 281.6
click at [584, 135] on div "Lease started [DATE] 7:00 PM Survey, sent via SMS Residesk Automated Survey [DA…" at bounding box center [452, 155] width 384 height 181
copy div "Loremips Dolorsita Consec Adi 41, 3412 el 97:51 SE Do Eiusmo, T'i ut lab etd ma…"
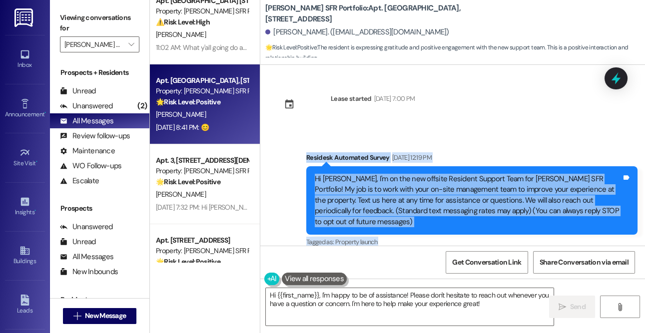
scroll to position [0, 0]
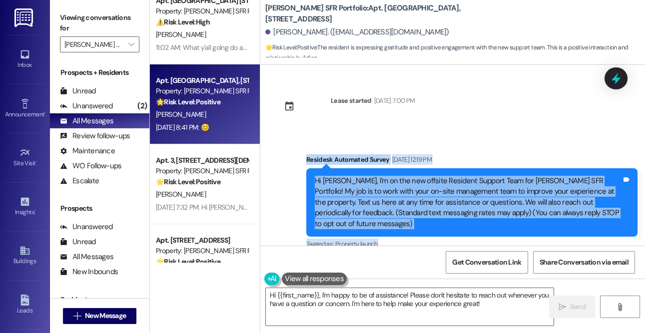
click at [498, 121] on div "Lease started [DATE] 7:00 PM Survey, sent via SMS Residesk Automated Survey [DA…" at bounding box center [452, 155] width 384 height 181
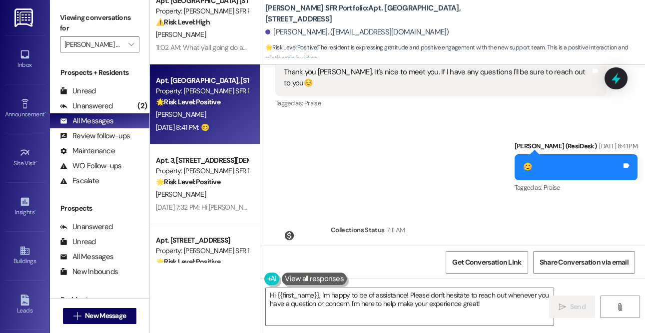
scroll to position [414, 0]
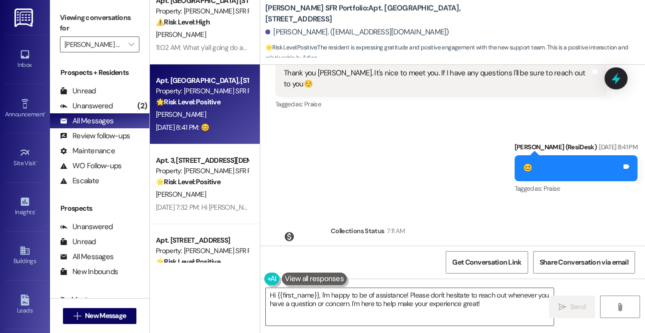
click at [637, 197] on div "Lease started [DATE] 7:00 PM Survey, sent via SMS Residesk Automated Survey [DA…" at bounding box center [452, 155] width 384 height 181
